Goal: Task Accomplishment & Management: Manage account settings

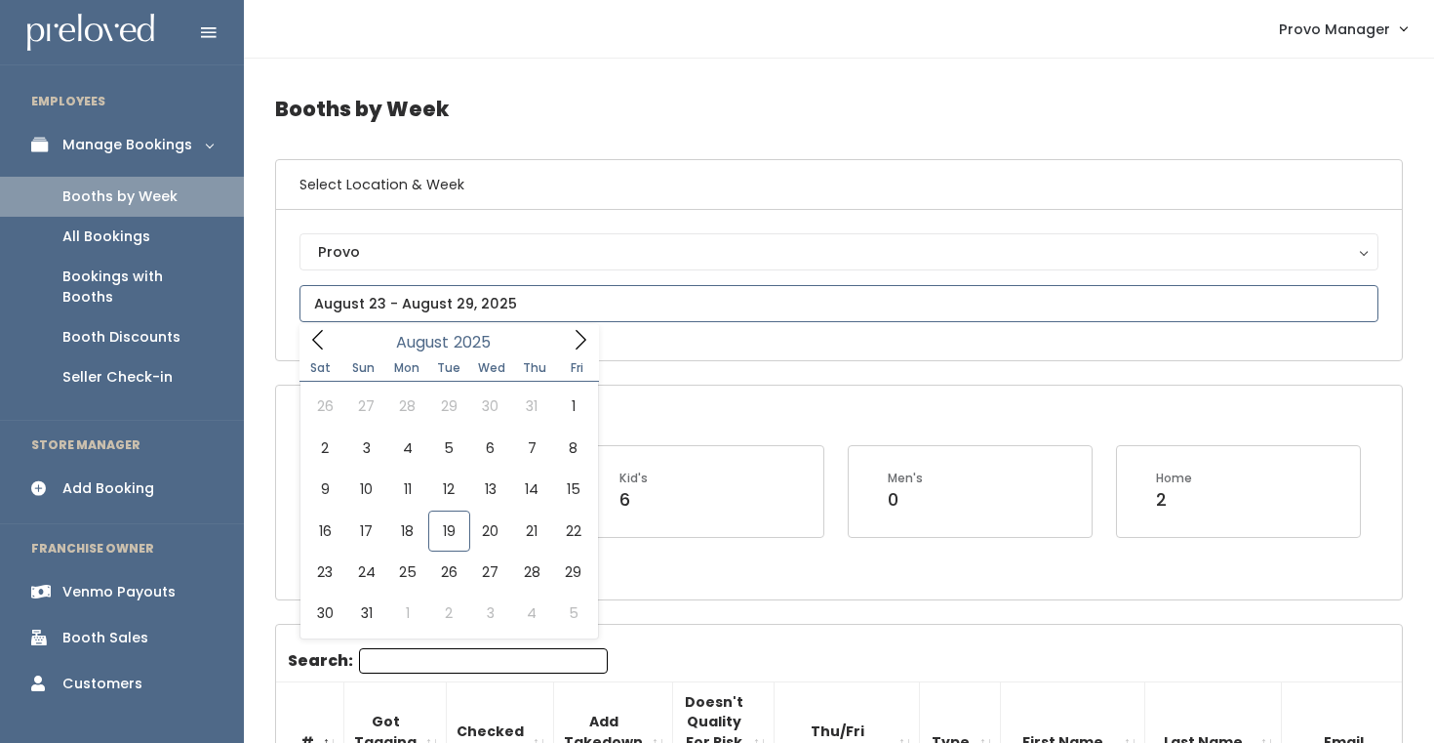
click at [444, 291] on input "text" at bounding box center [839, 303] width 1079 height 37
type input "August 16 to August 22"
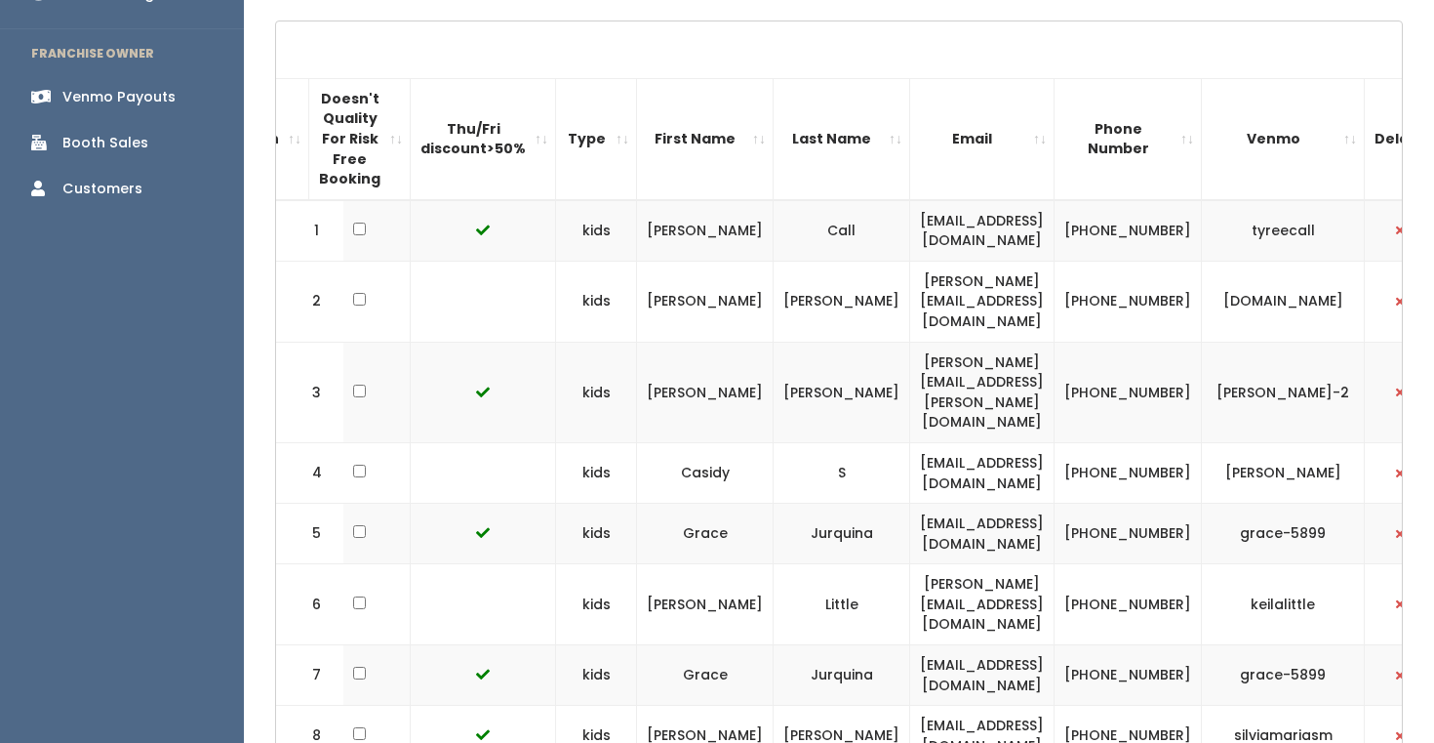
scroll to position [0, 386]
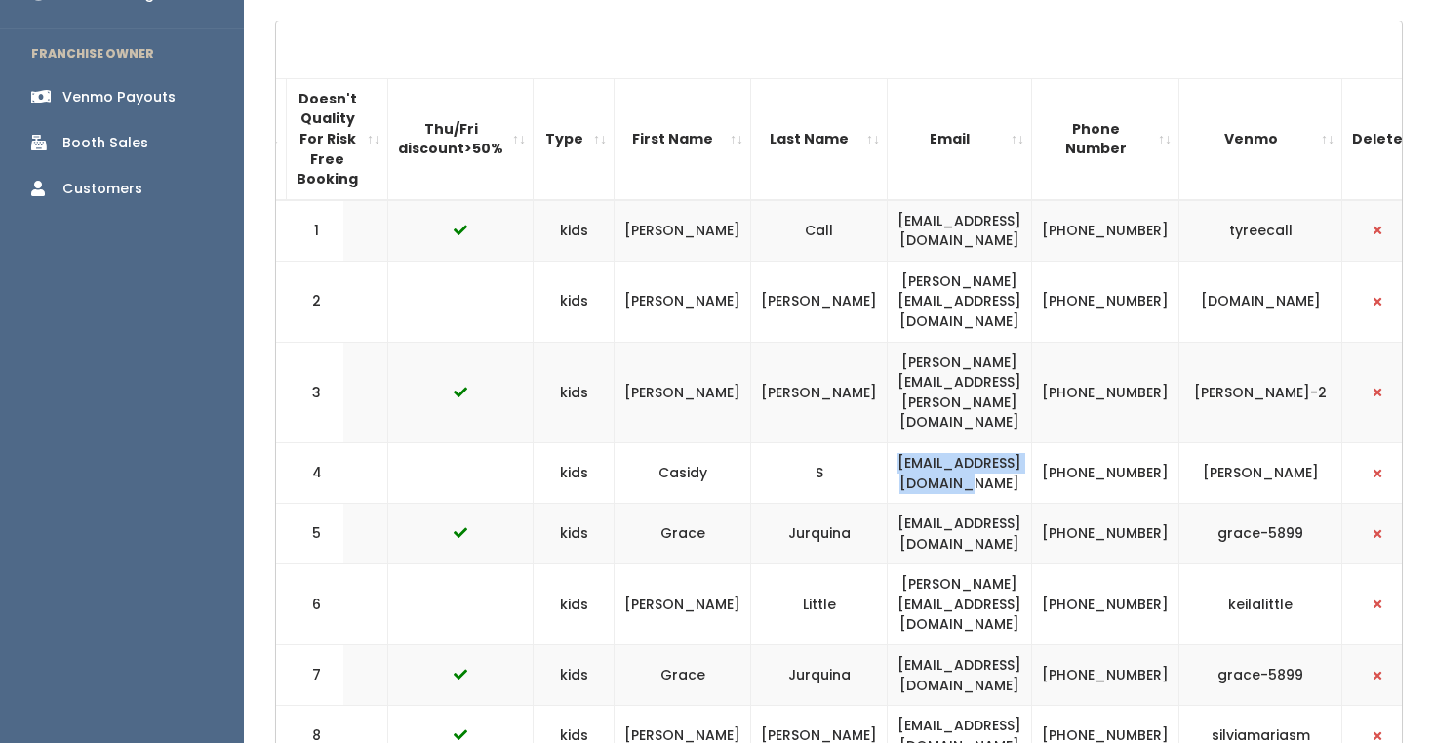
drag, startPoint x: 1022, startPoint y: 419, endPoint x: 811, endPoint y: 410, distance: 211.0
click at [888, 442] on td "garrettsens@comcast.net" at bounding box center [960, 472] width 144 height 61
click at [751, 504] on td "Jurquina" at bounding box center [819, 534] width 137 height 61
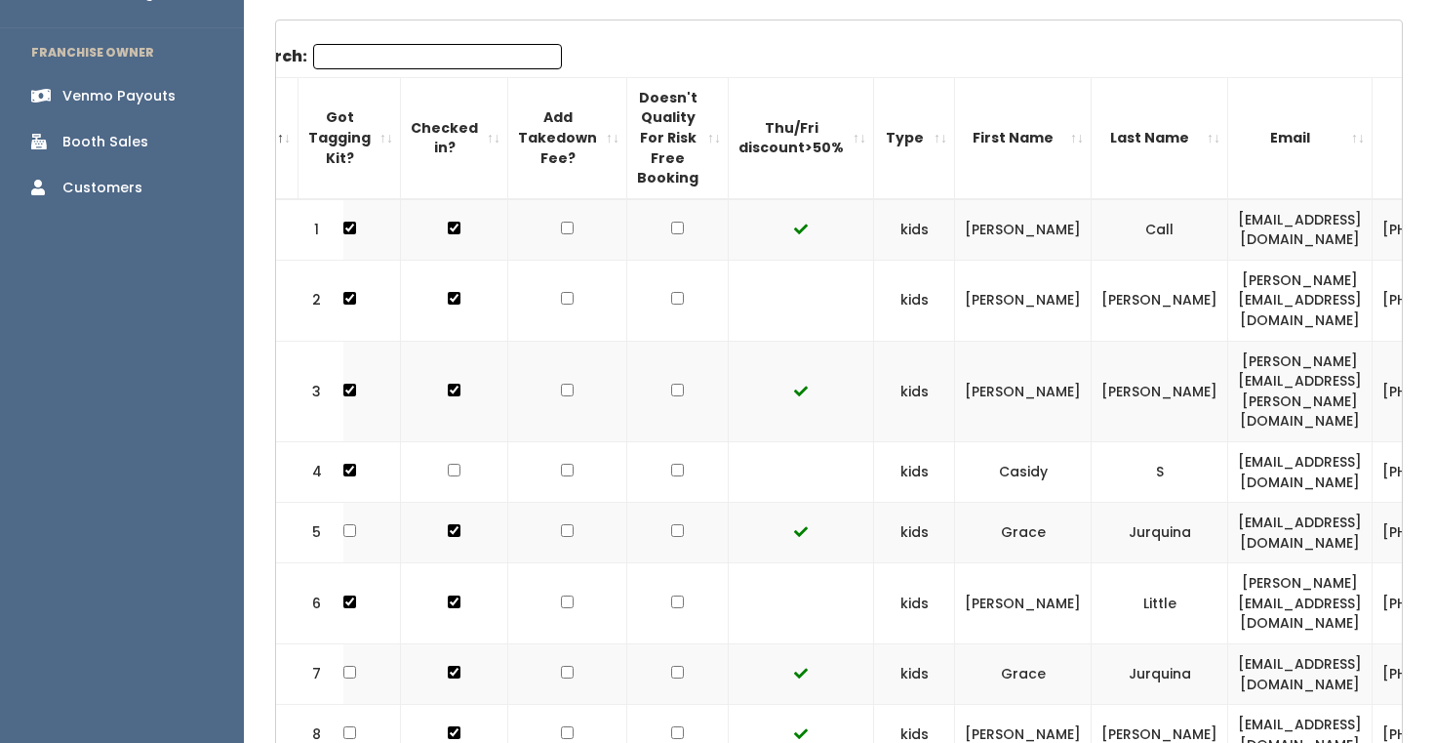
scroll to position [0, 69]
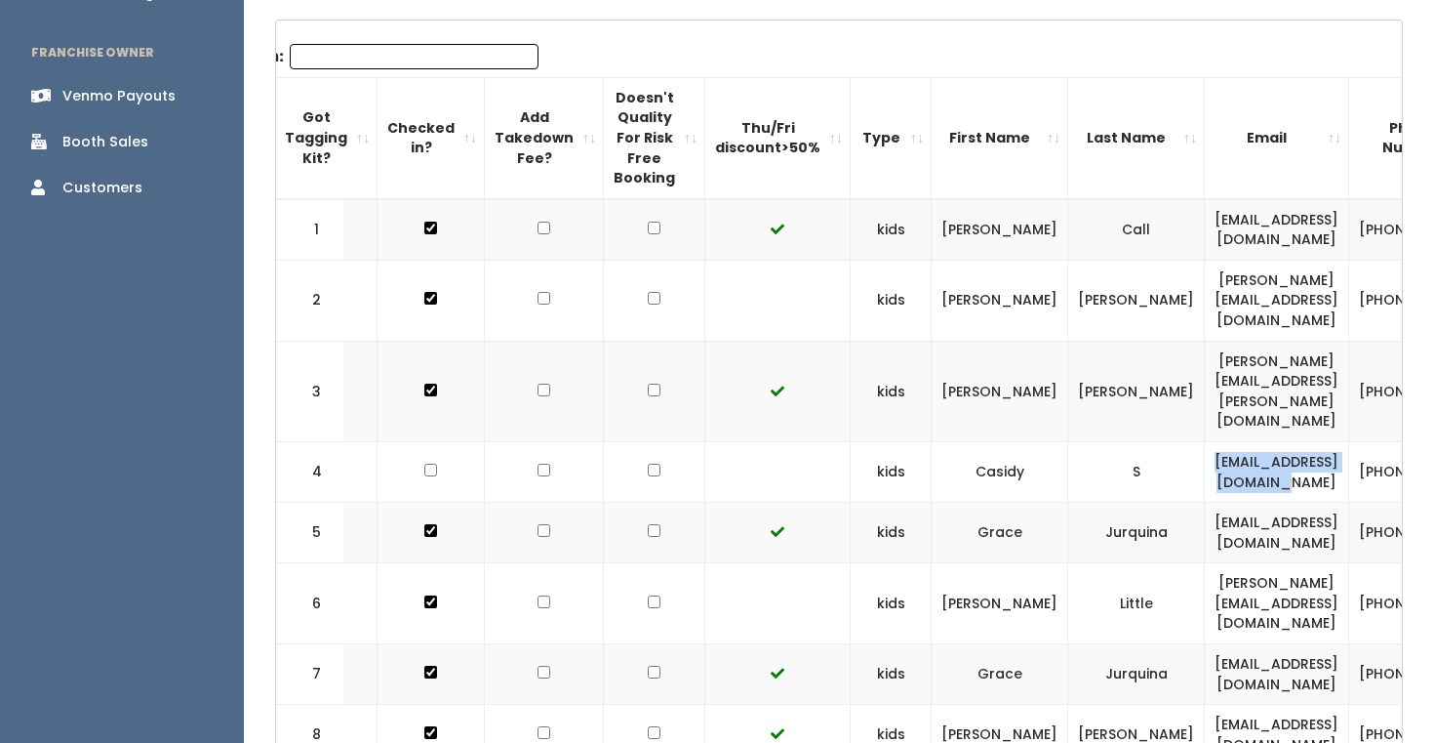
drag, startPoint x: 1142, startPoint y: 408, endPoint x: 1347, endPoint y: 410, distance: 204.9
click at [1346, 441] on td "garrettsens@comcast.net" at bounding box center [1277, 471] width 144 height 61
copy td "garrettsens@comcast.net"
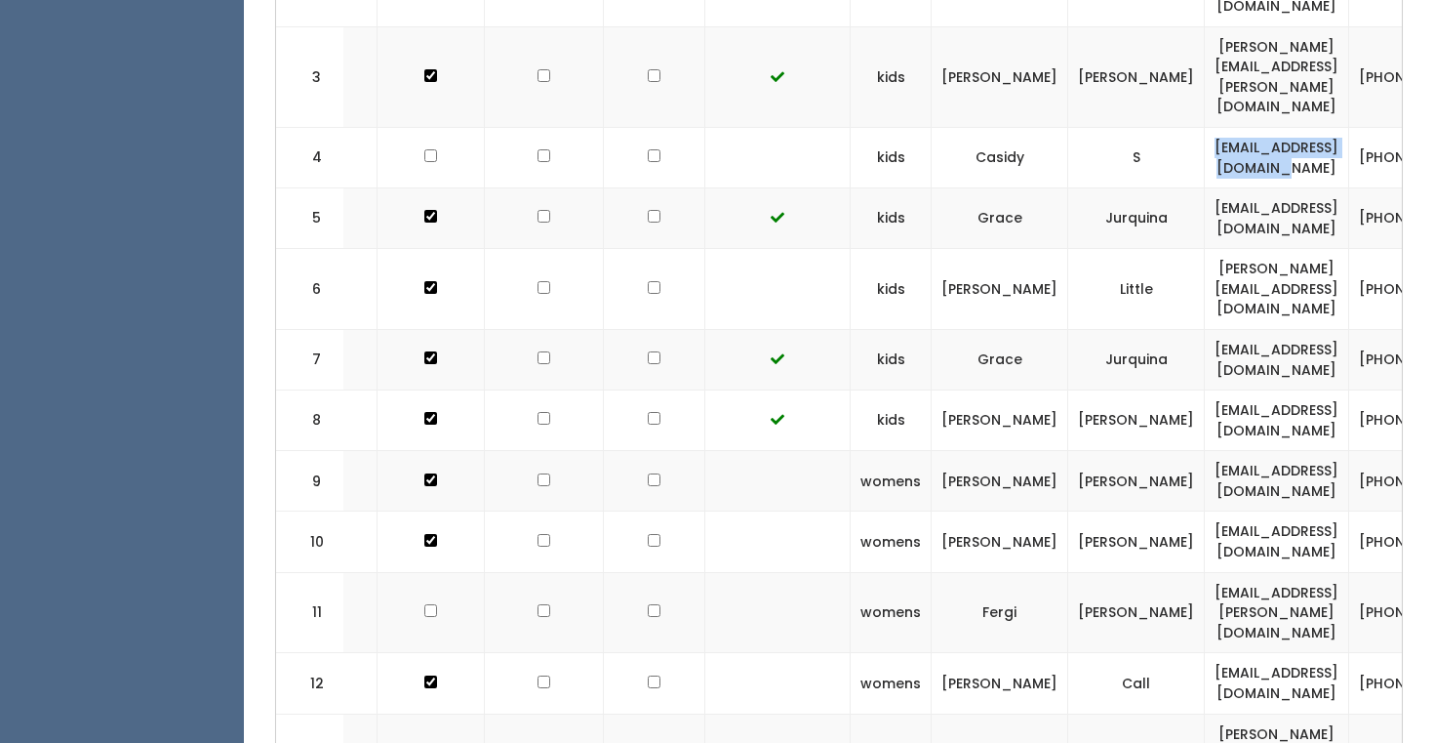
scroll to position [811, 0]
drag, startPoint x: 1341, startPoint y: 526, endPoint x: 1135, endPoint y: 528, distance: 205.9
click at [1205, 571] on td "fergi.johnson@gmail.com" at bounding box center [1277, 611] width 144 height 81
copy td "fergi.johnson@gmail.com"
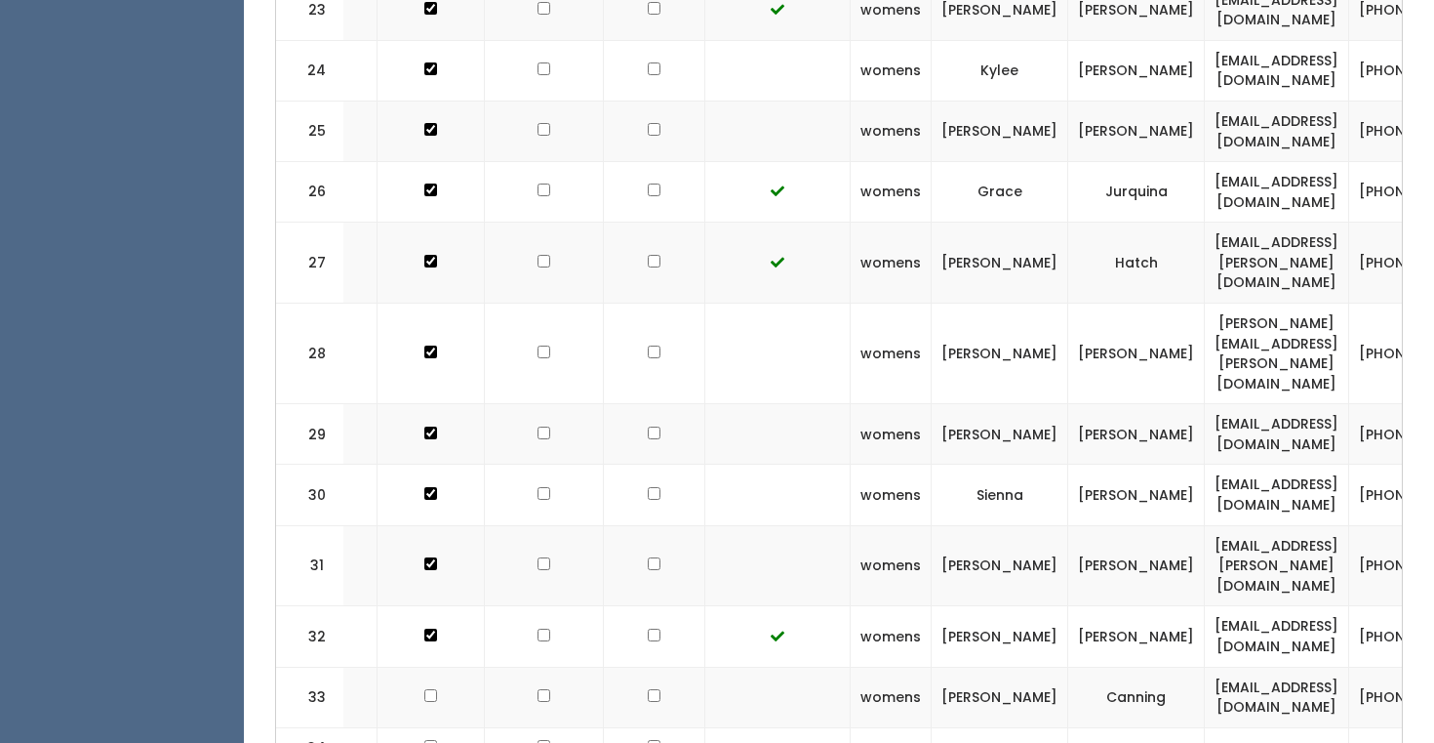
scroll to position [2174, 0]
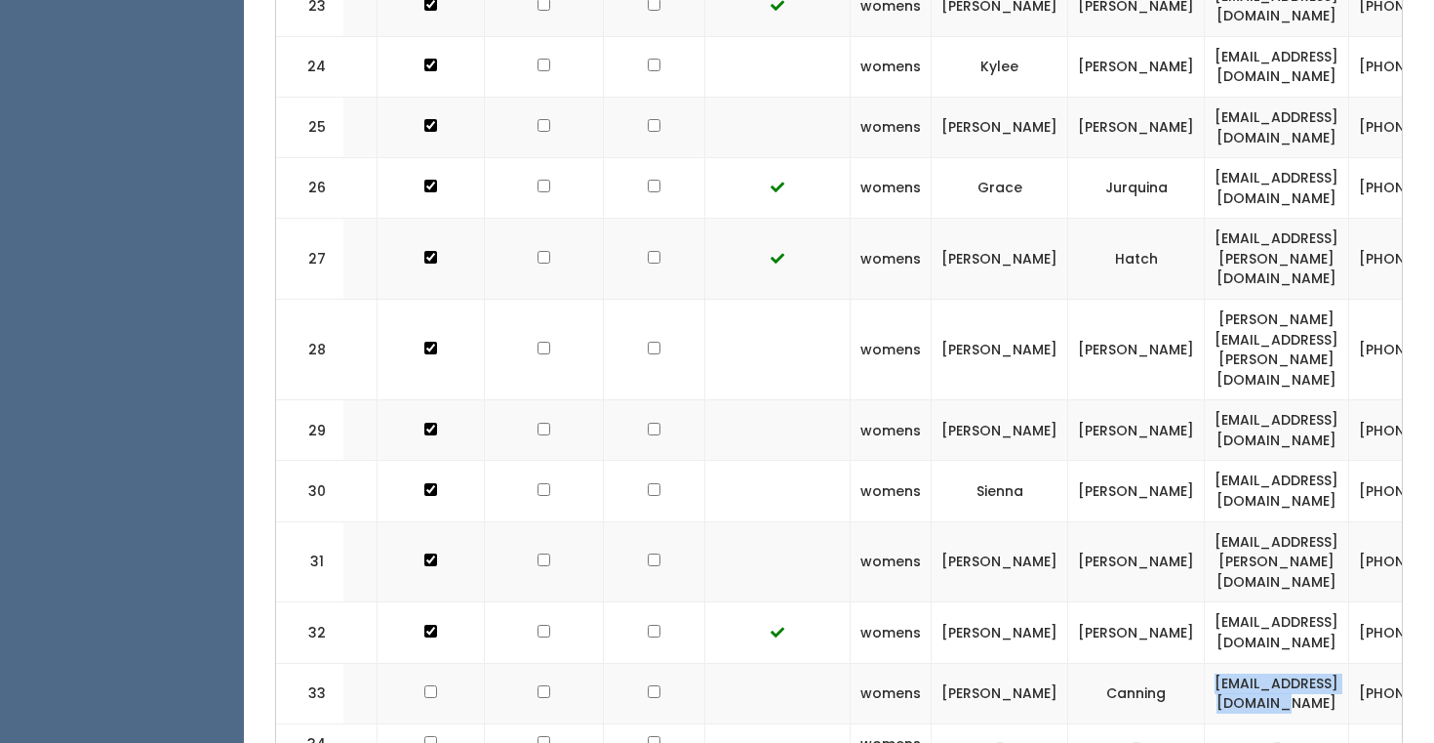
drag, startPoint x: 1351, startPoint y: 498, endPoint x: 1137, endPoint y: 495, distance: 213.7
click at [1205, 663] on td "encanning01@outlook.com" at bounding box center [1277, 693] width 144 height 61
copy td "encanning01@outlook.com"
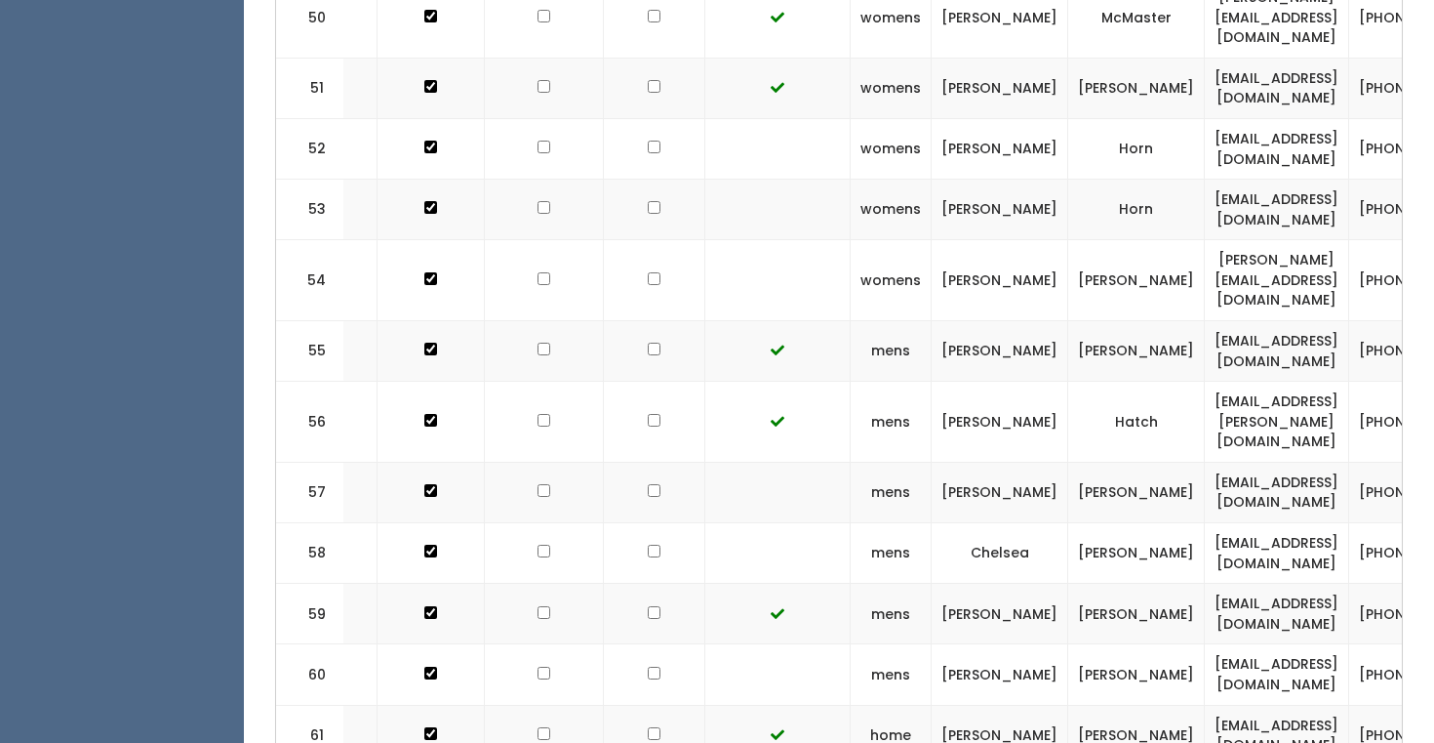
scroll to position [4018, 0]
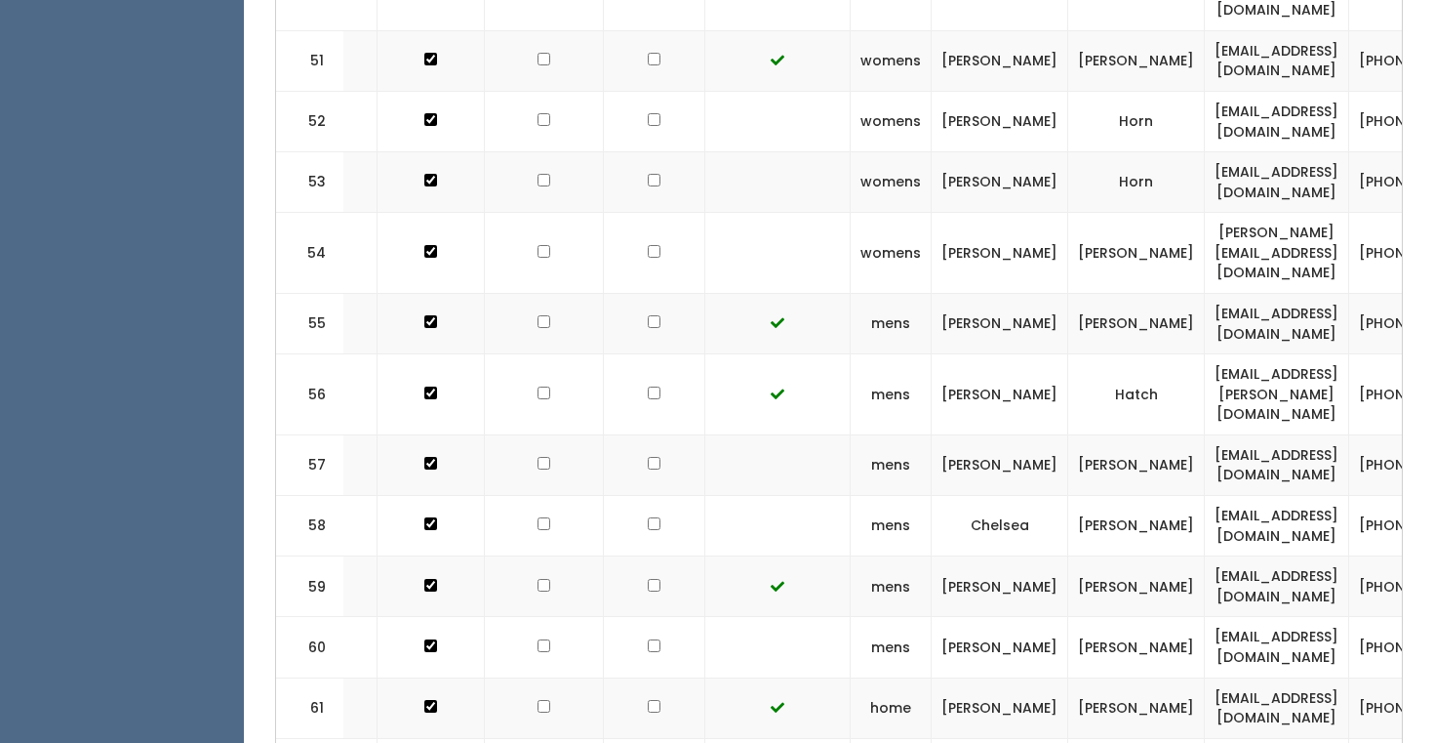
drag, startPoint x: 1349, startPoint y: 510, endPoint x: 1117, endPoint y: 511, distance: 231.3
copy td "grace.degraff@gmail.com"
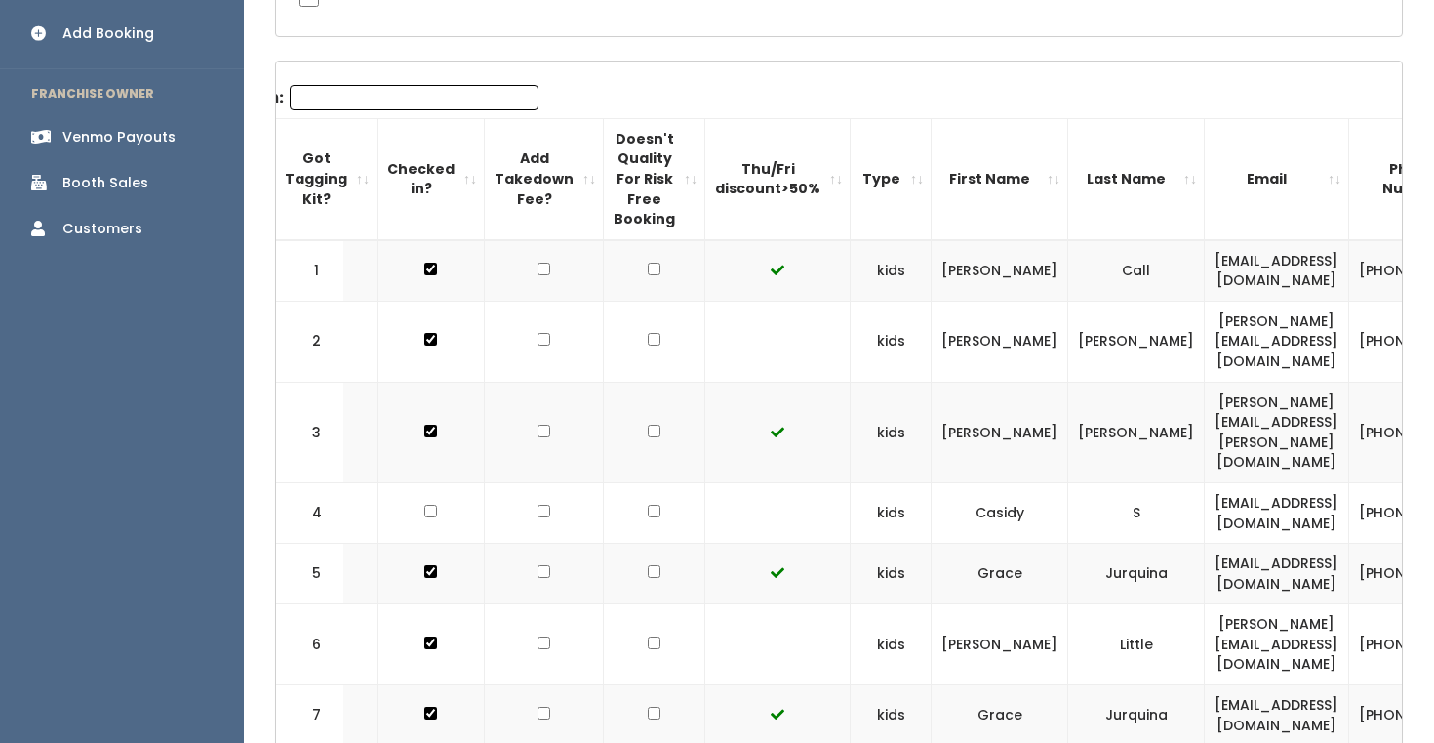
scroll to position [0, 0]
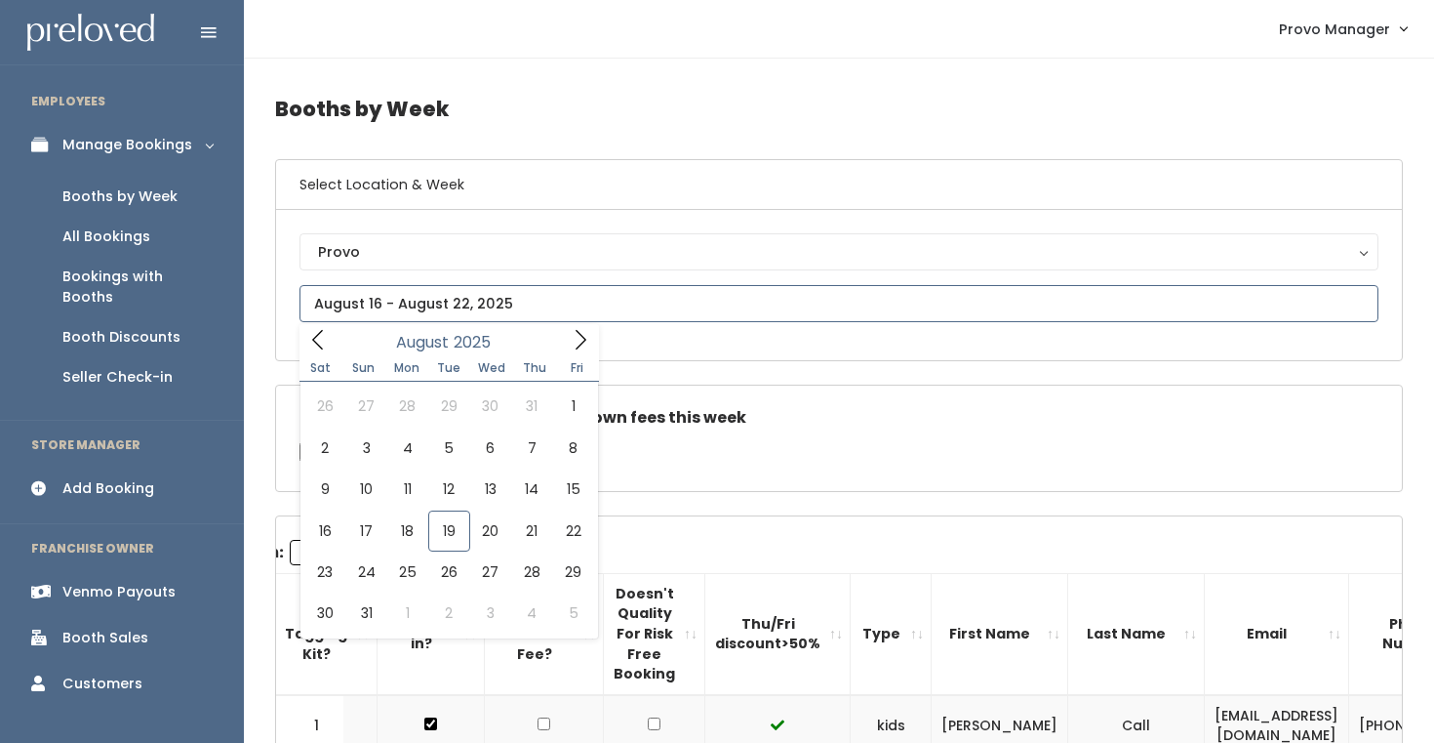
click at [462, 300] on input "text" at bounding box center [839, 303] width 1079 height 37
type input "August 23 to August 29"
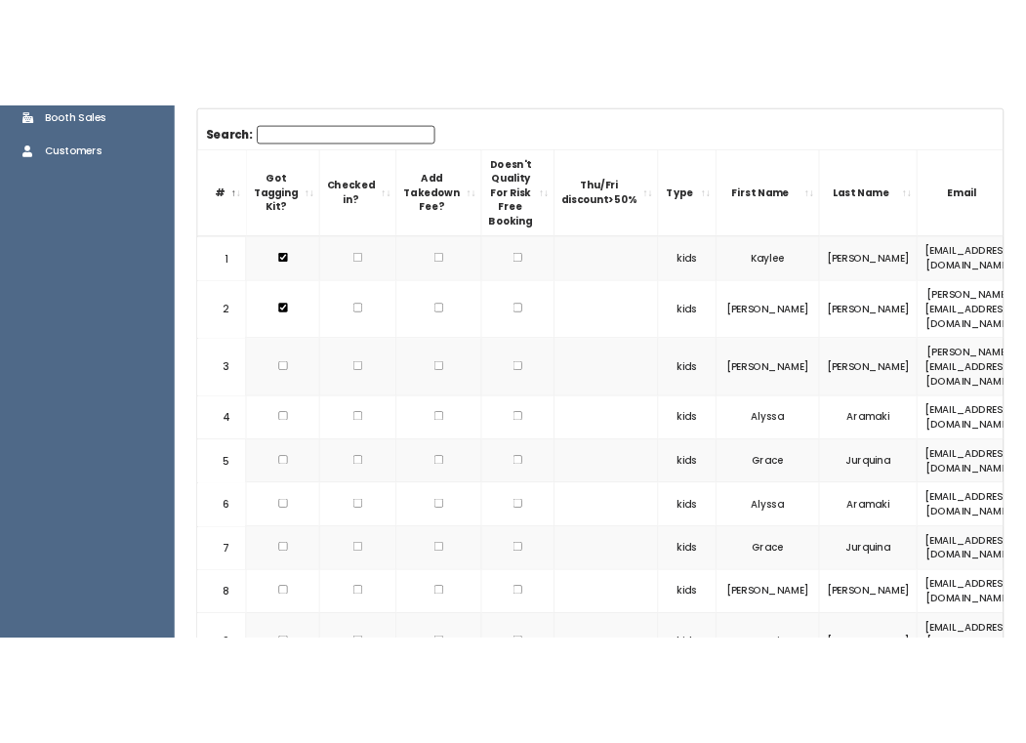
scroll to position [53, 0]
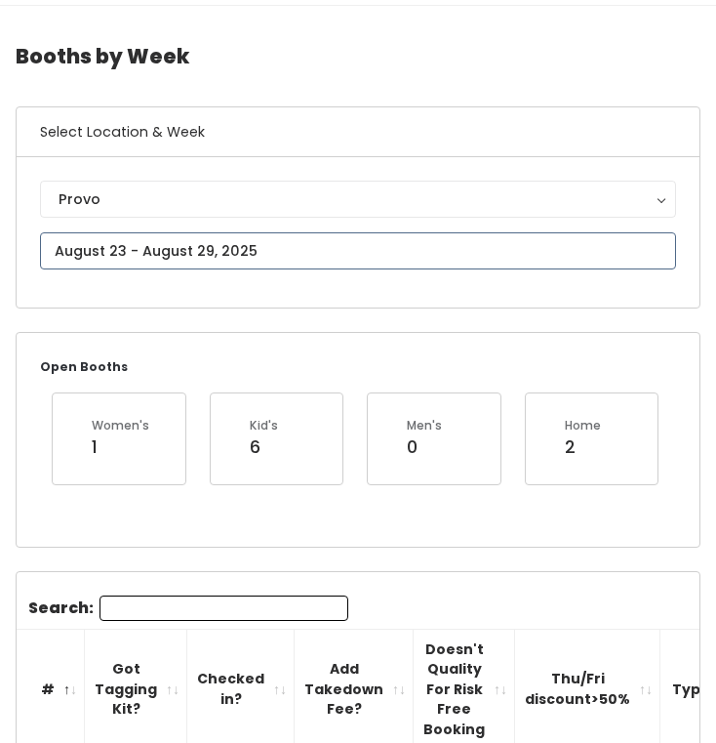
click at [125, 243] on input "text" at bounding box center [358, 250] width 636 height 37
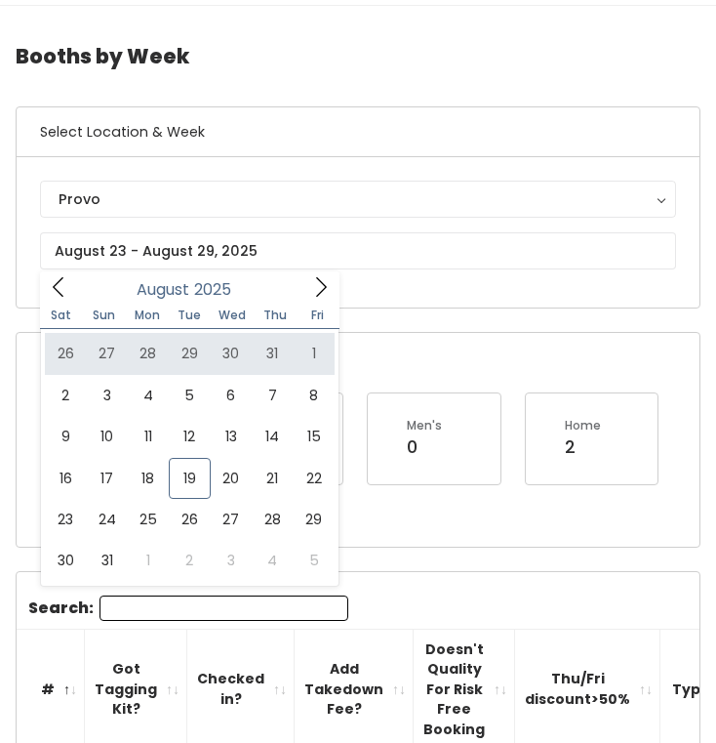
click at [174, 136] on h6 "Select Location & Week" at bounding box center [358, 132] width 683 height 50
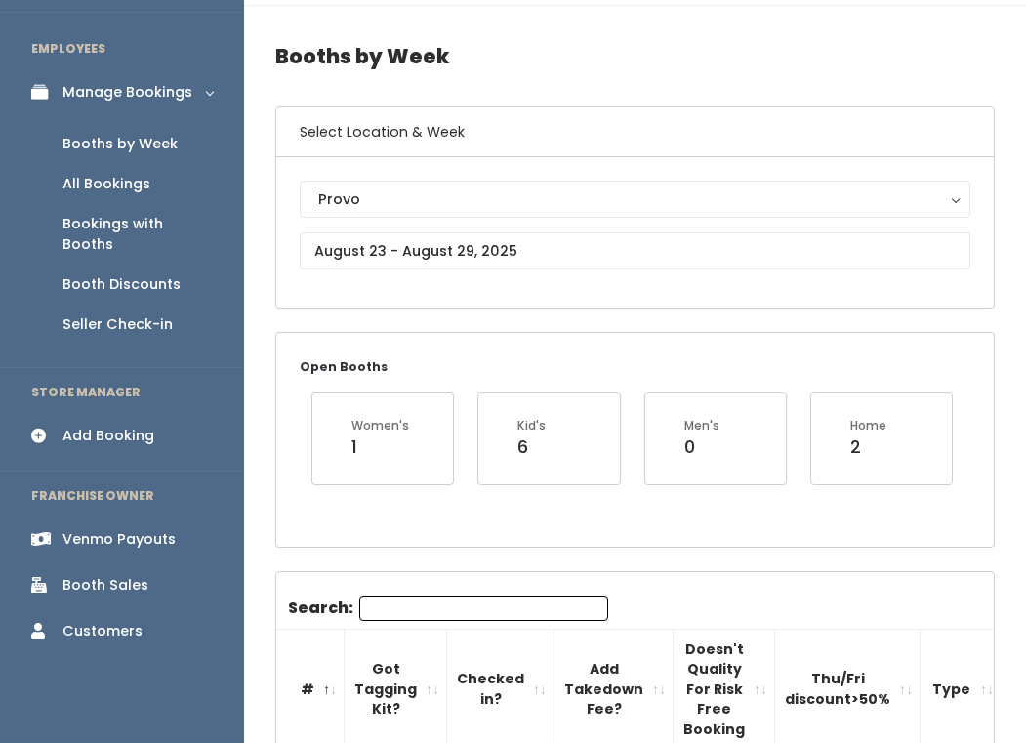
click at [136, 274] on div "Booth Discounts" at bounding box center [121, 284] width 118 height 20
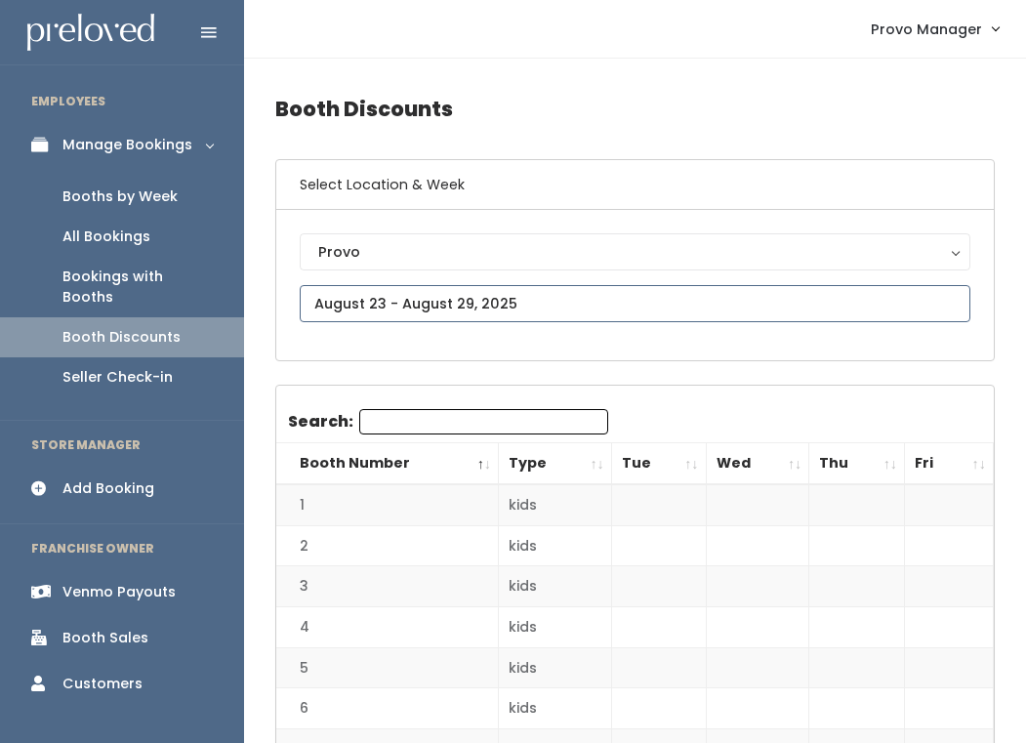
click at [365, 309] on input "text" at bounding box center [635, 303] width 670 height 37
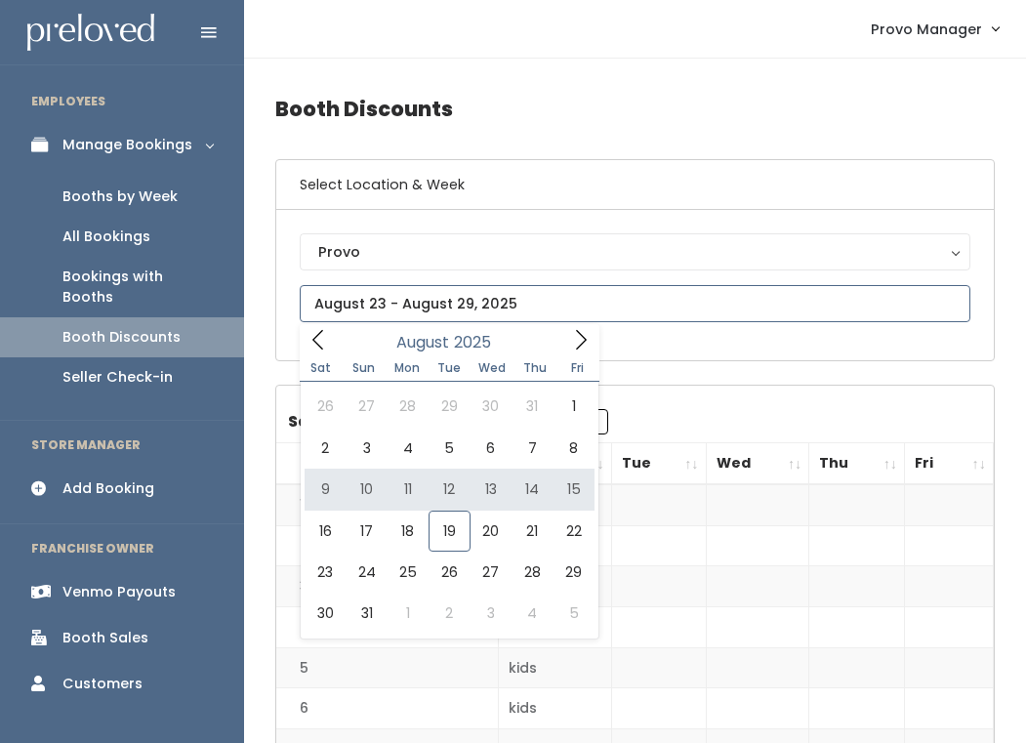
type input "August 16 to August 22"
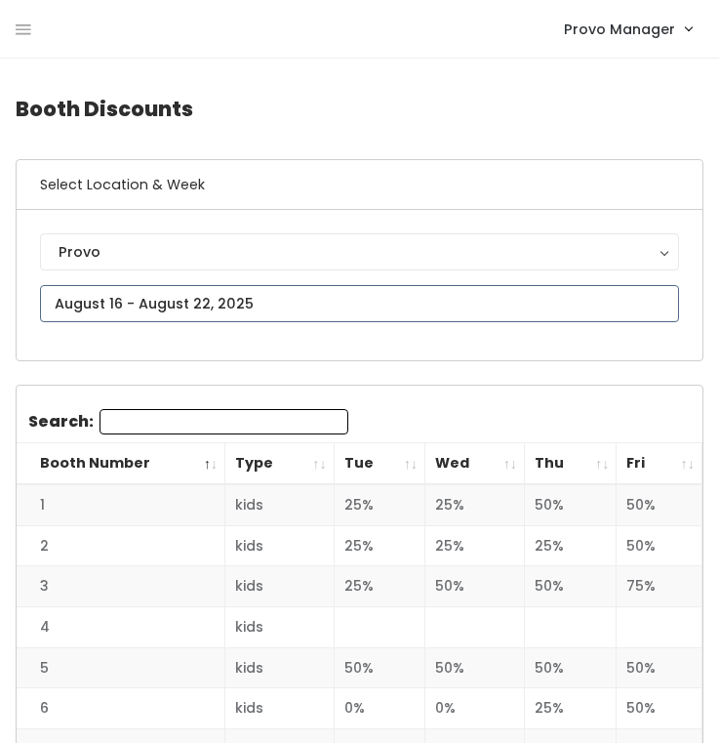
click at [303, 298] on input "text" at bounding box center [359, 303] width 639 height 37
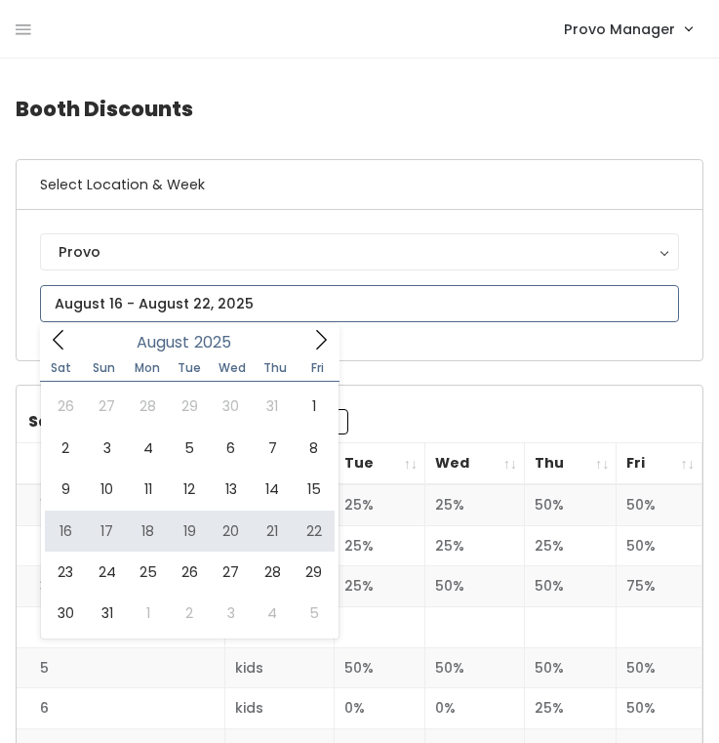
type input "[DATE] to [DATE]"
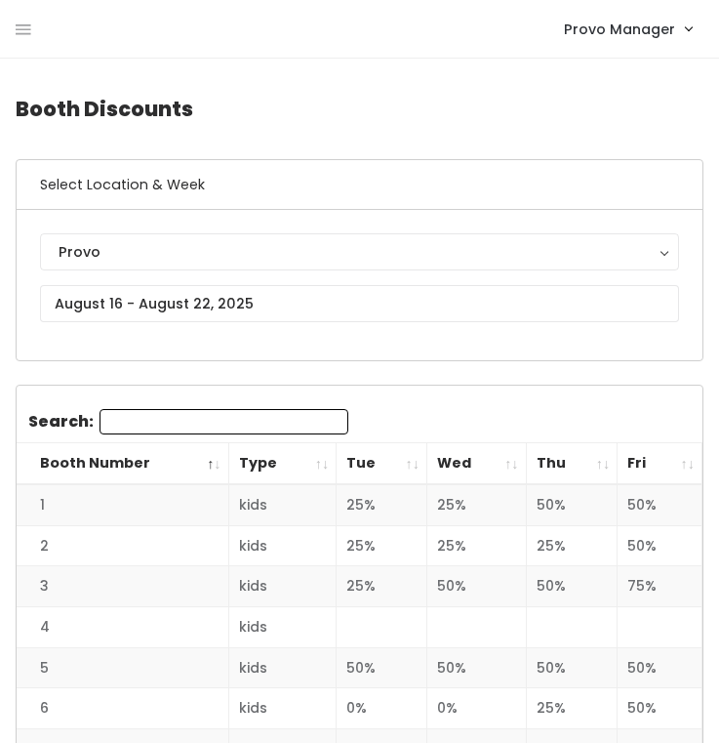
click at [404, 462] on th "Tue" at bounding box center [382, 464] width 91 height 42
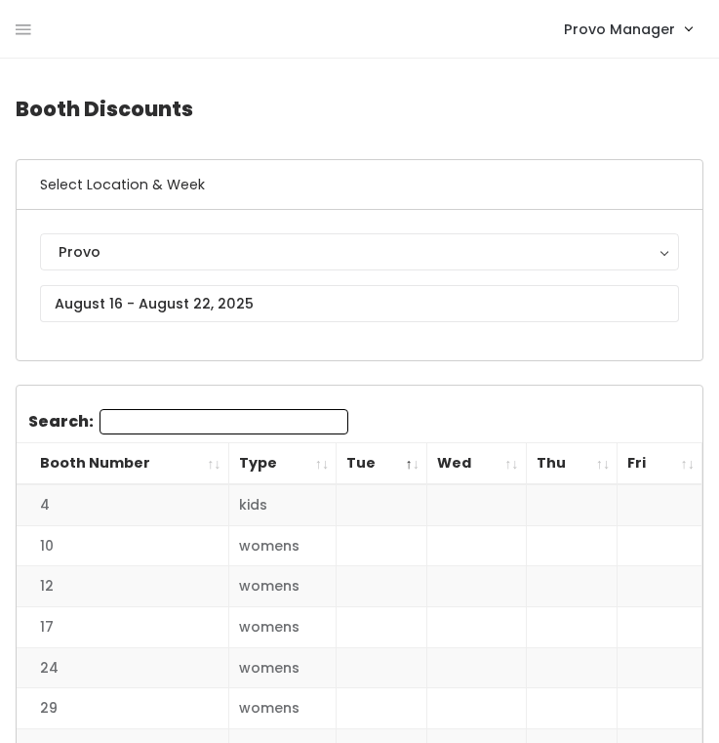
click at [404, 462] on th "Tue" at bounding box center [382, 464] width 91 height 42
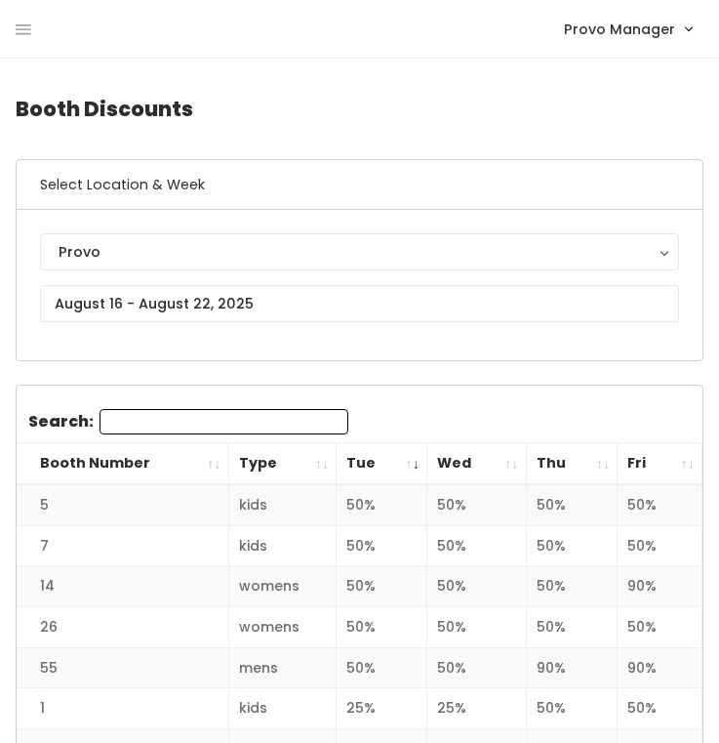
click at [516, 456] on th "Wed" at bounding box center [476, 464] width 100 height 42
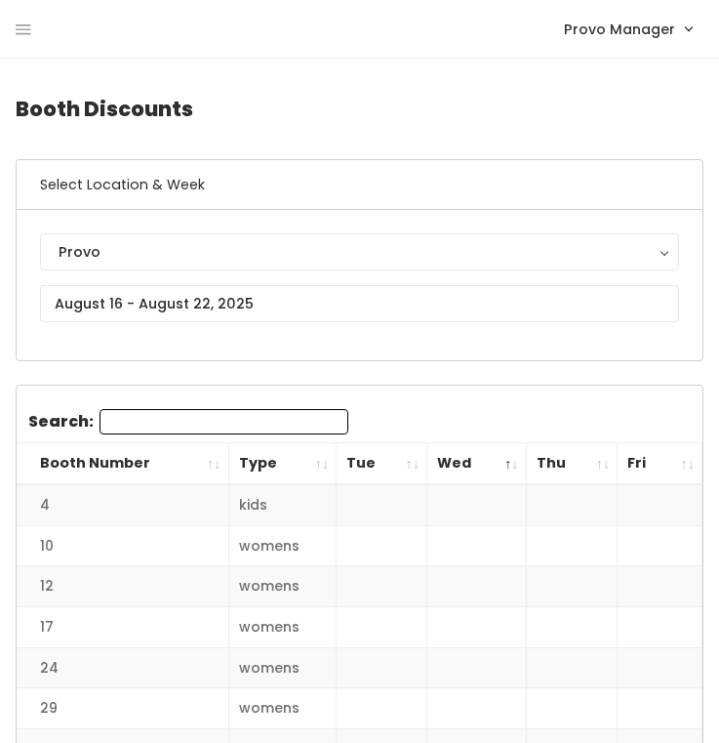
click at [511, 463] on th "Wed" at bounding box center [476, 464] width 100 height 42
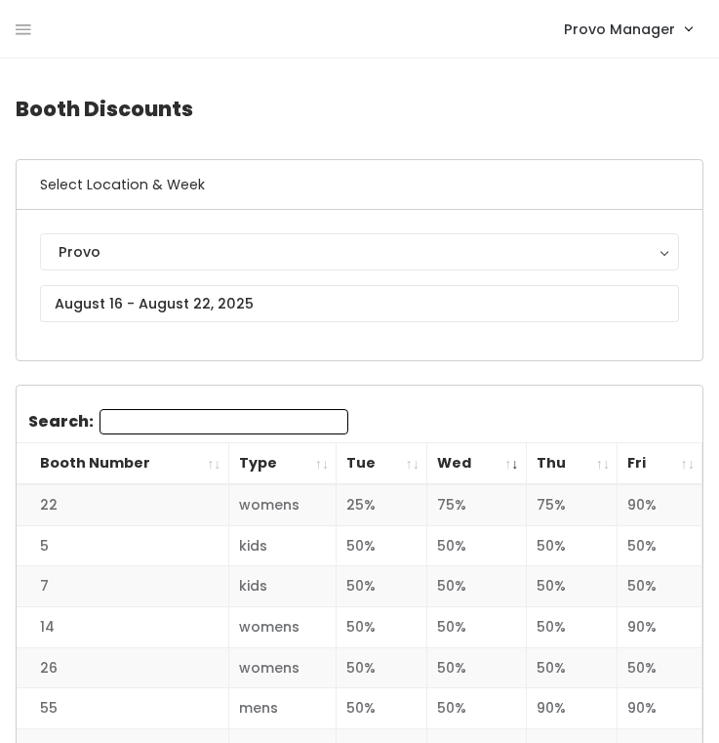
click at [511, 463] on th "Wed" at bounding box center [476, 464] width 100 height 42
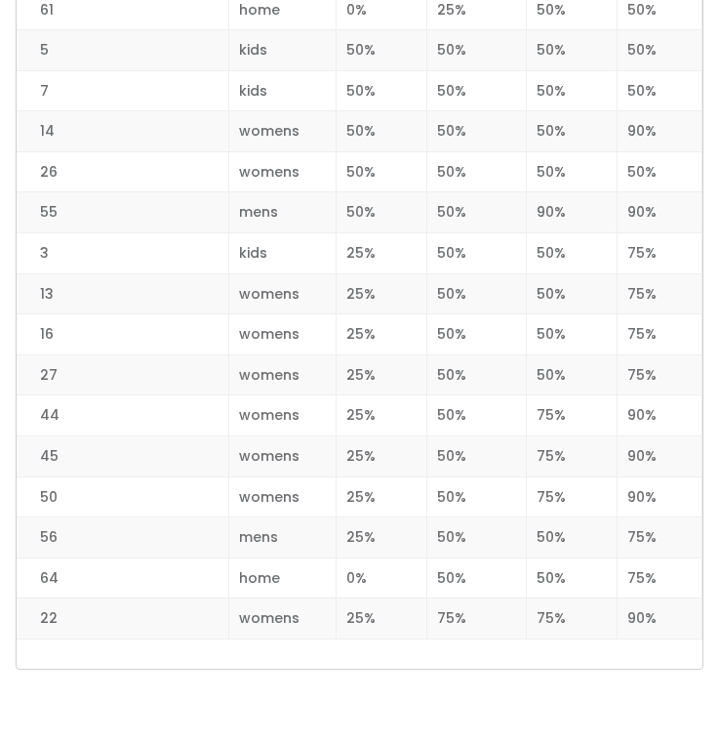
scroll to position [2493, 0]
